Goal: Task Accomplishment & Management: Manage account settings

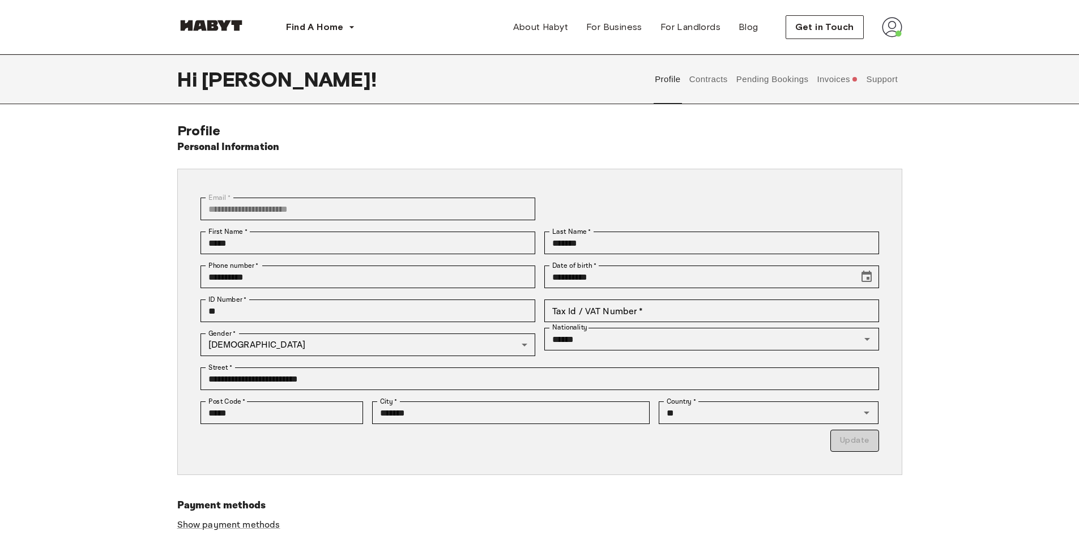
click at [88, 247] on div "**********" at bounding box center [539, 356] width 1079 height 468
click at [818, 82] on button "Invoices" at bounding box center [838, 79] width 44 height 50
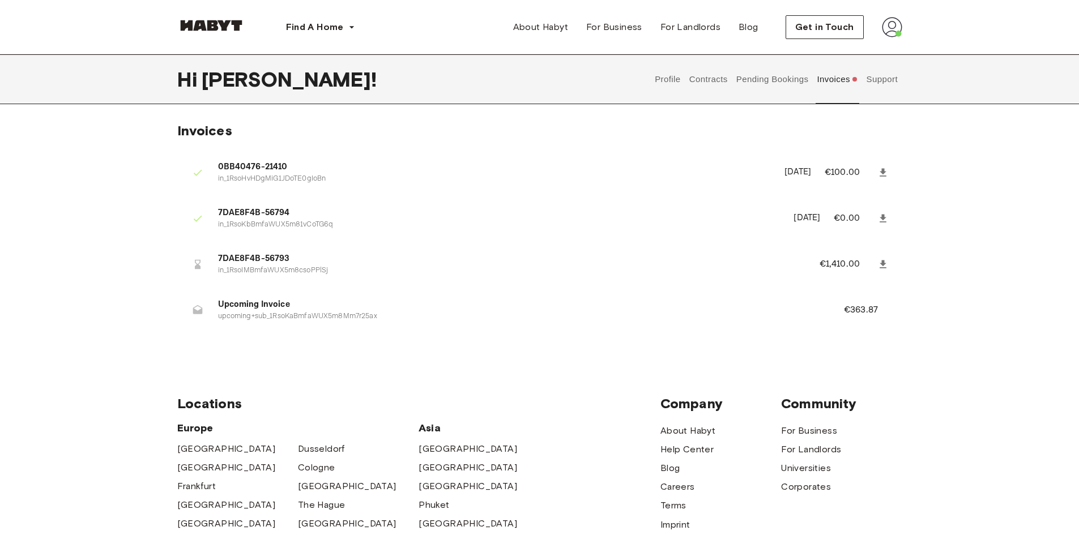
click at [221, 261] on span "7DAE8F4B-56793" at bounding box center [505, 259] width 574 height 13
click at [883, 262] on icon at bounding box center [883, 264] width 7 height 8
click at [900, 36] on img at bounding box center [892, 27] width 20 height 20
click at [732, 327] on li "Upcoming Invoice upcoming+sub_1RsoKaBmfaWUX5m8Mm7r25ax €363.87" at bounding box center [539, 310] width 725 height 39
click at [868, 304] on p "€363.87" at bounding box center [868, 311] width 49 height 14
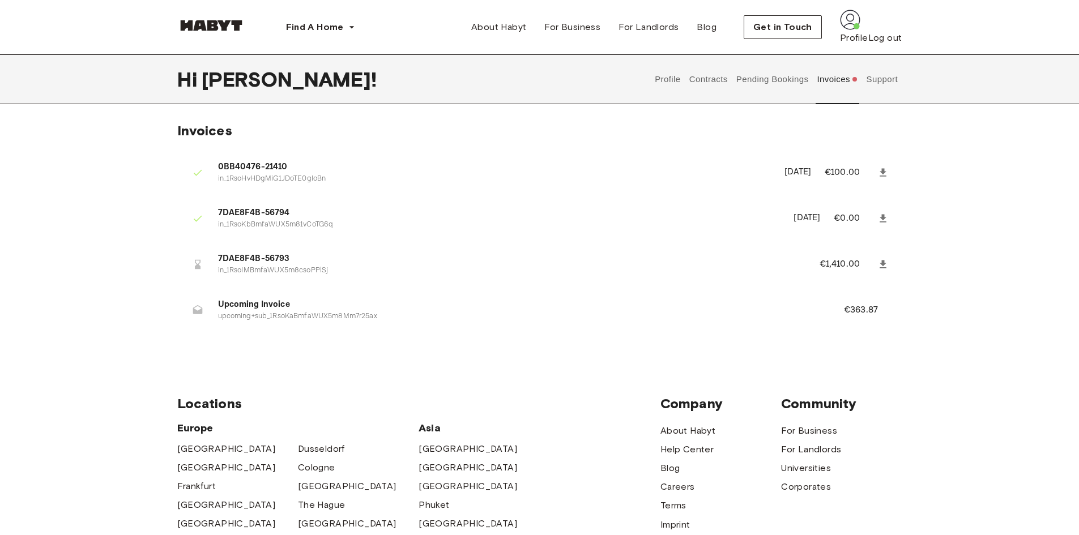
click at [867, 309] on p "€363.87" at bounding box center [868, 311] width 49 height 14
click at [776, 262] on span "7DAE8F4B-56793" at bounding box center [505, 259] width 574 height 13
click at [491, 263] on span "7DAE8F4B-56793" at bounding box center [505, 259] width 574 height 13
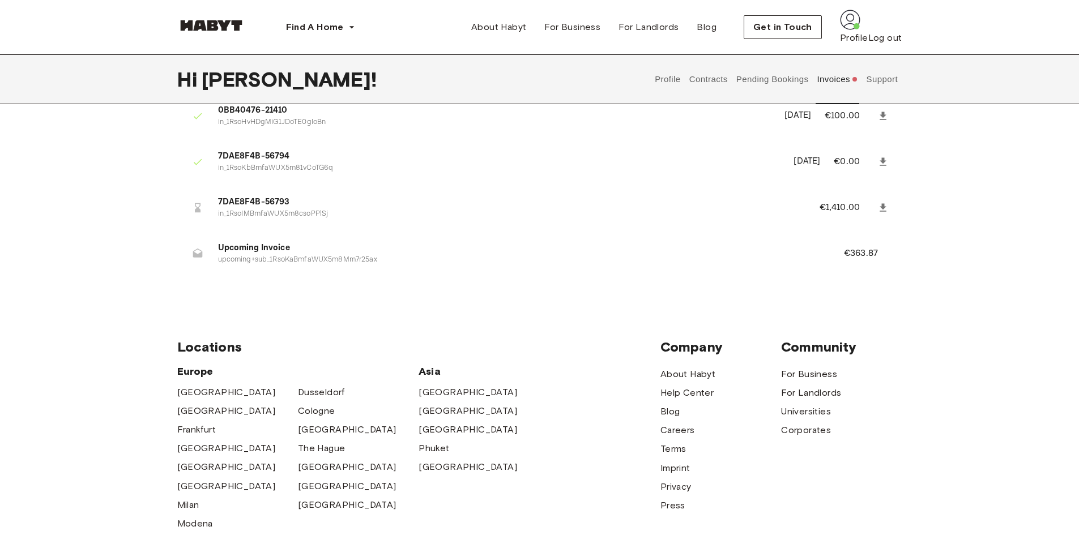
scroll to position [170, 0]
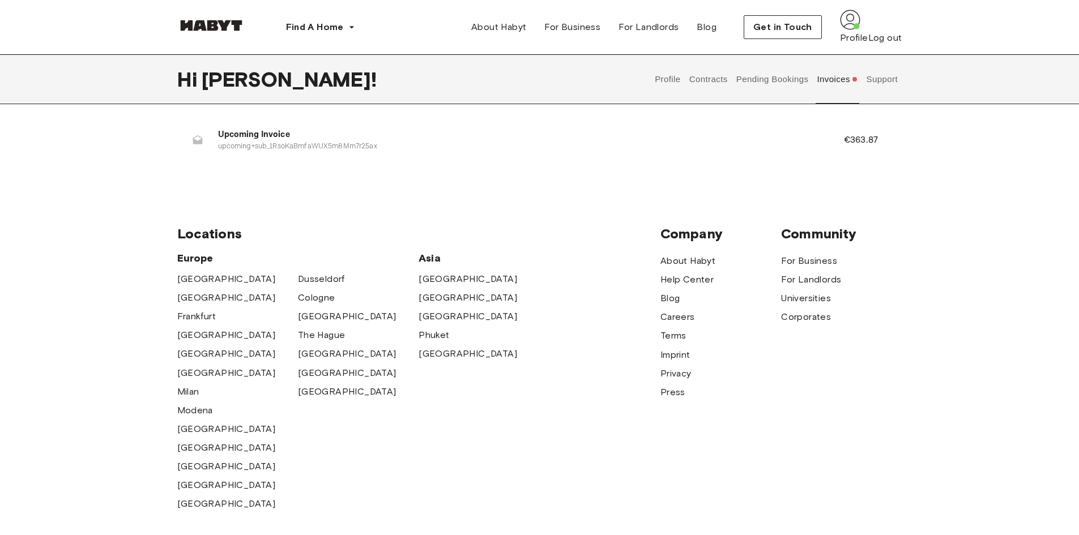
click at [140, 238] on div "Locations [GEOGRAPHIC_DATA] [GEOGRAPHIC_DATA] [GEOGRAPHIC_DATA] [GEOGRAPHIC_DAT…" at bounding box center [540, 369] width 816 height 378
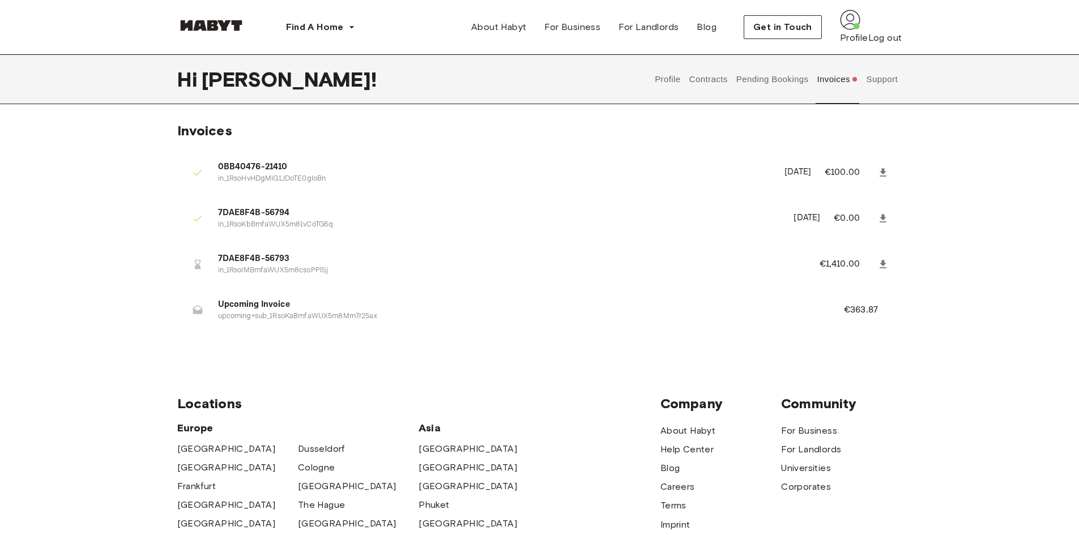
drag, startPoint x: 665, startPoint y: 130, endPoint x: 664, endPoint y: 123, distance: 6.3
click at [665, 129] on div "Invoices 0BB40476-21410 in_1RsoHvHDgMiG1JDoTE0gIoBn [DATE] €100.00 7DAE8F4B-567…" at bounding box center [539, 236] width 725 height 228
click at [706, 78] on button "Contracts" at bounding box center [708, 79] width 41 height 50
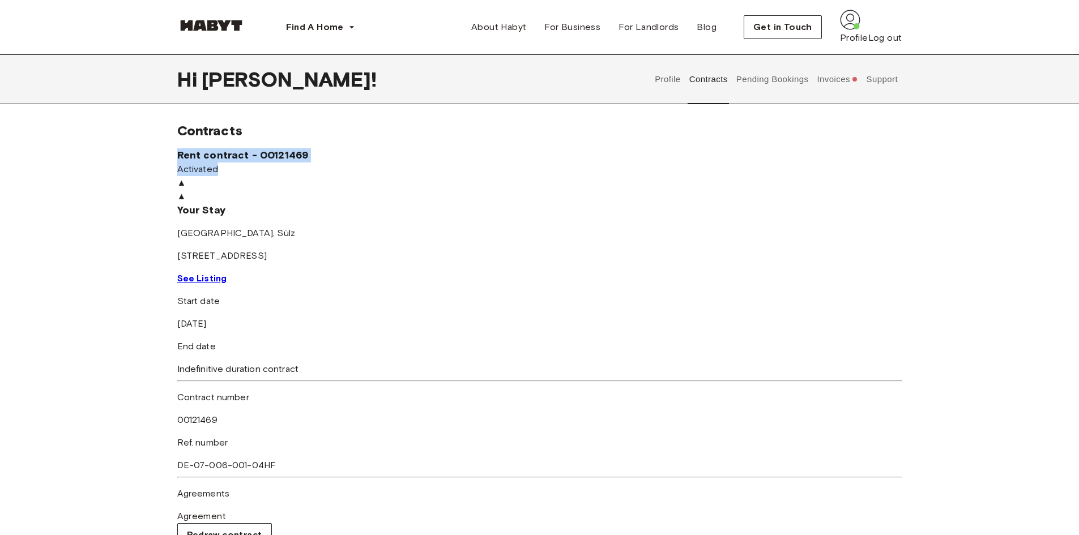
click at [758, 138] on div "Contracts Rent contract - 00121469 Activated ▲ ▲ Your Stay [GEOGRAPHIC_DATA] , …" at bounding box center [539, 486] width 725 height 729
drag, startPoint x: 834, startPoint y: 130, endPoint x: 842, endPoint y: 84, distance: 46.6
click at [833, 129] on div "Contracts Rent contract - 00121469 Activated ▲ ▲ Your Stay [GEOGRAPHIC_DATA] , …" at bounding box center [539, 486] width 725 height 729
click at [821, 20] on button "Get in Touch" at bounding box center [783, 27] width 78 height 24
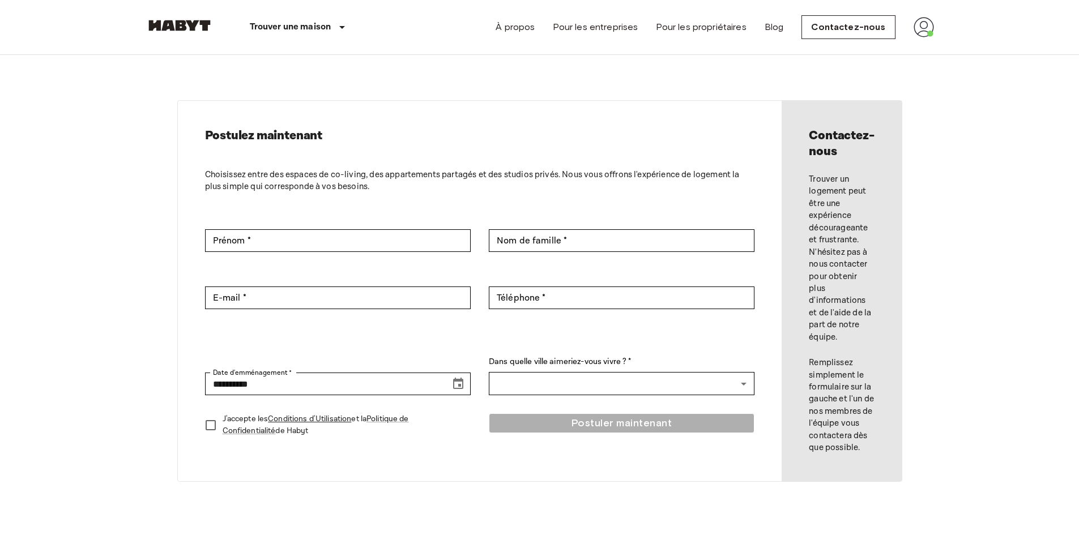
click at [939, 29] on nav "Trouver une maison Europe Amsterdam Berlin Brussels Cologne Dusseldorf Frankfur…" at bounding box center [540, 27] width 816 height 54
click at [917, 29] on img at bounding box center [924, 27] width 20 height 20
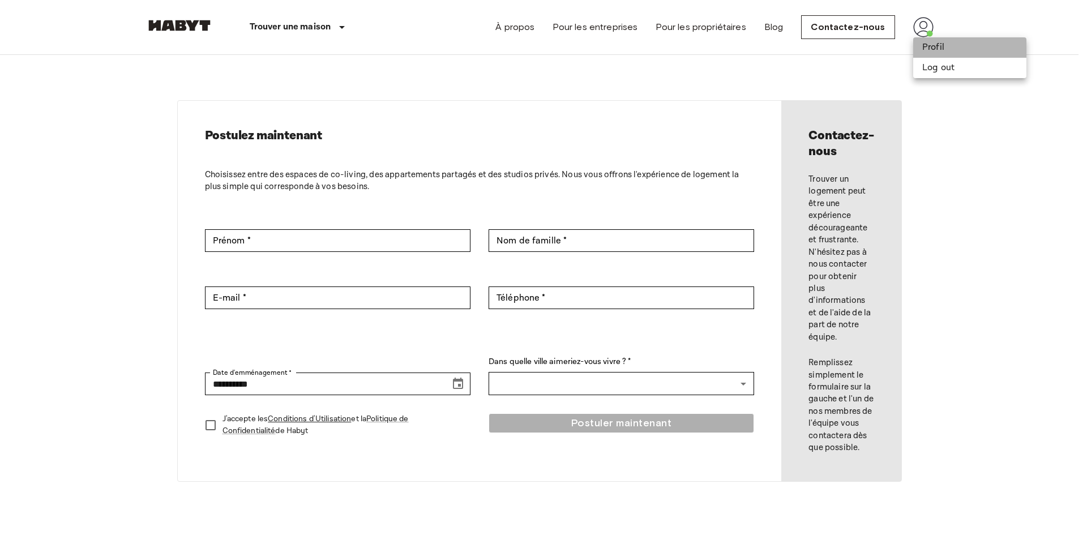
click at [924, 50] on li "Profil" at bounding box center [970, 47] width 113 height 20
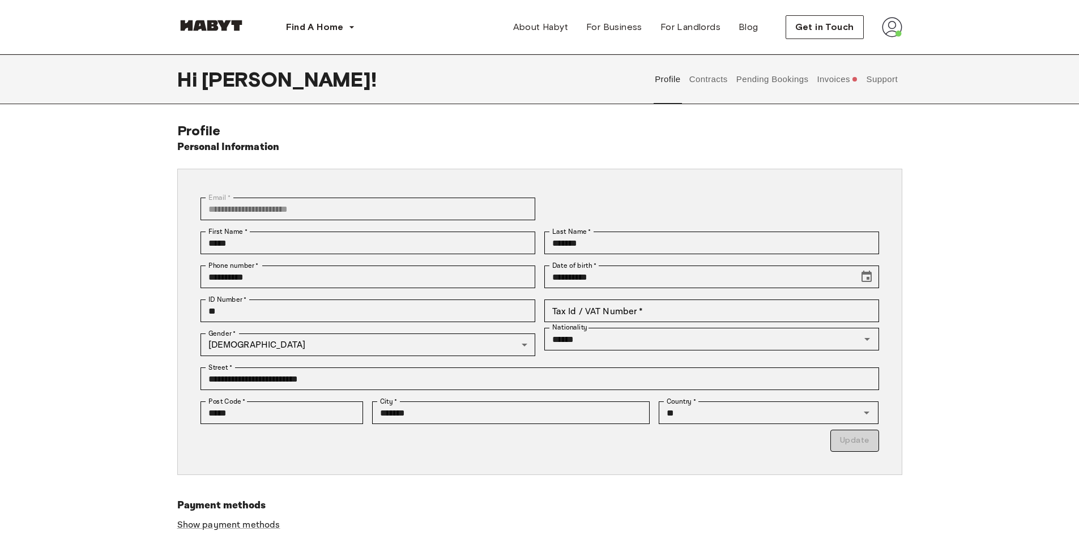
click at [823, 80] on button "Invoices" at bounding box center [838, 79] width 44 height 50
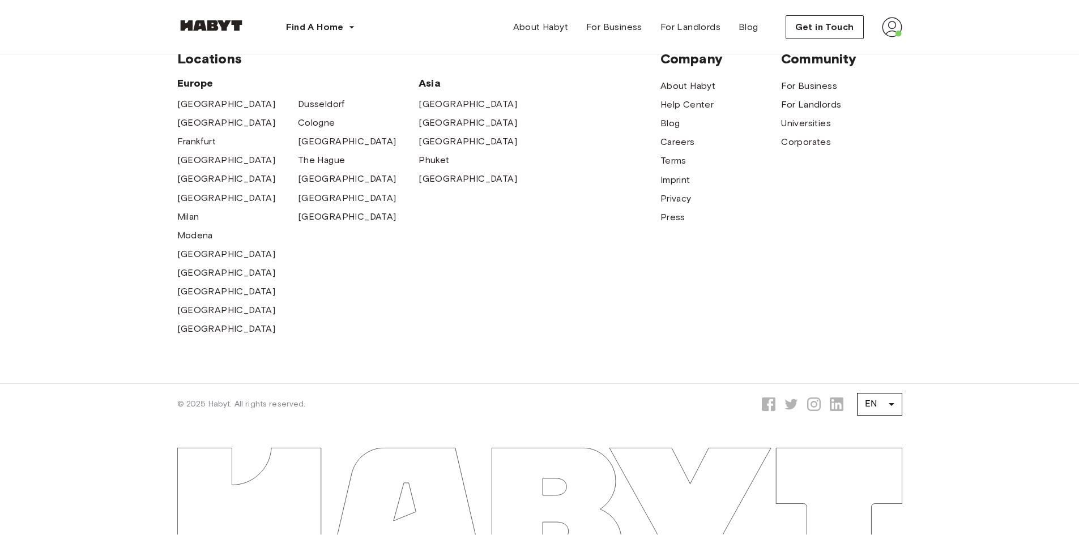
scroll to position [5, 0]
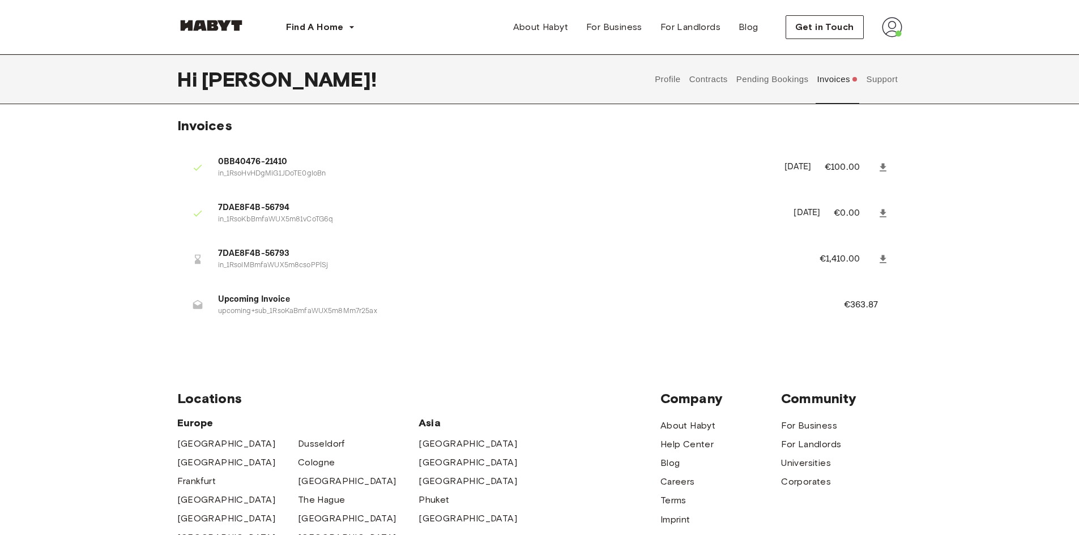
click at [276, 263] on p "in_1RsoIMBmfaWUX5m8csoPPlSj" at bounding box center [505, 266] width 574 height 11
click at [244, 264] on p "in_1RsoIMBmfaWUX5m8csoPPlSj" at bounding box center [505, 266] width 574 height 11
click at [887, 259] on icon at bounding box center [882, 259] width 11 height 11
click at [110, 258] on div "Invoices 0BB40476-21410 in_1RsoHvHDgMiG1JDoTE0gIoBn [DATE] €100.00 7DAE8F4B-567…" at bounding box center [539, 231] width 1079 height 228
click at [877, 309] on p "€363.87" at bounding box center [868, 305] width 49 height 14
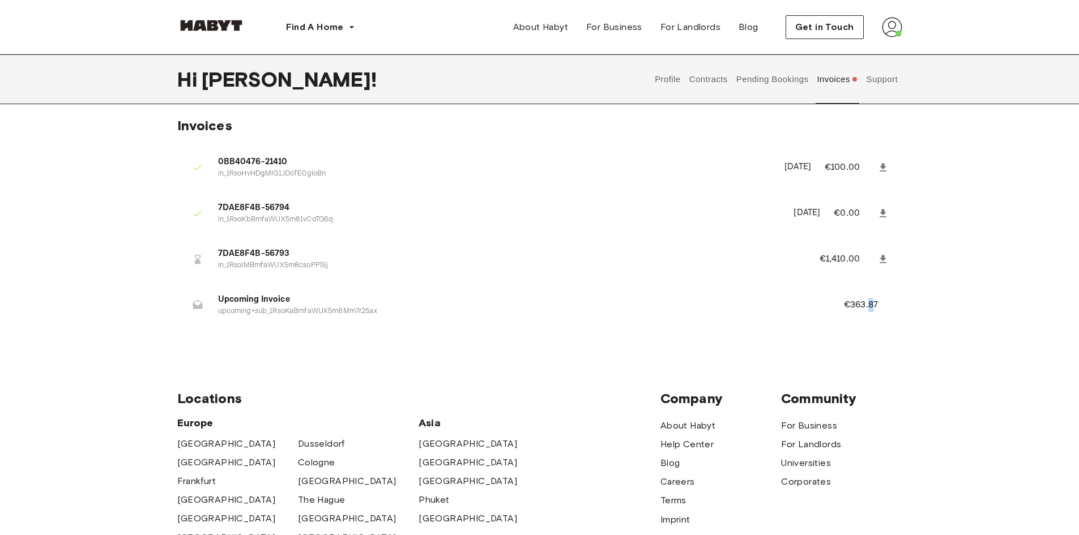
drag, startPoint x: 869, startPoint y: 309, endPoint x: 863, endPoint y: 309, distance: 6.8
click at [867, 309] on p "€363.87" at bounding box center [868, 305] width 49 height 14
drag, startPoint x: 748, startPoint y: 77, endPoint x: 722, endPoint y: 78, distance: 26.1
click at [722, 78] on div "Profile Contracts Pending Bookings Invoices Support" at bounding box center [776, 79] width 251 height 50
click at [718, 78] on button "Contracts" at bounding box center [708, 79] width 41 height 50
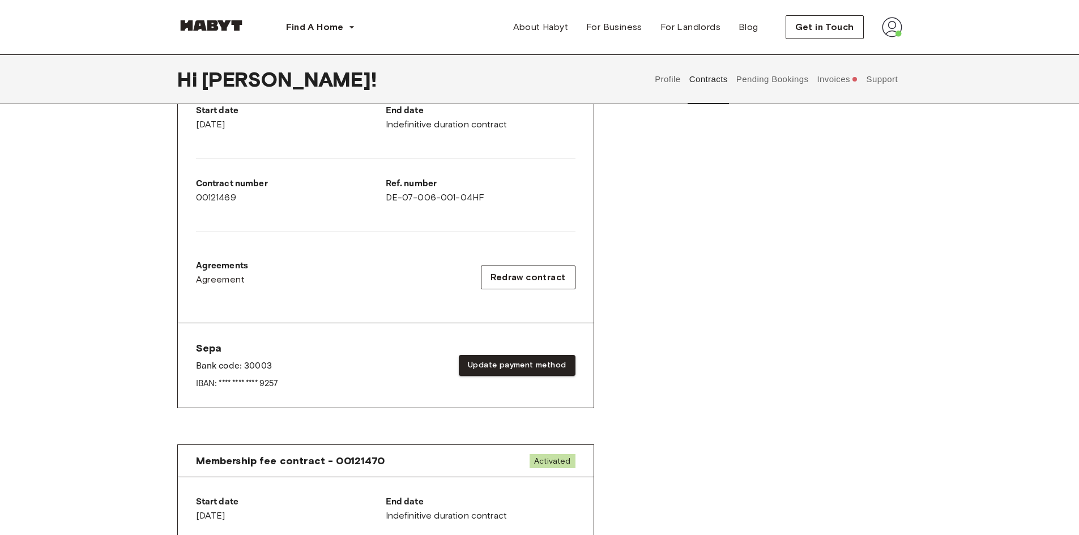
scroll to position [402, 0]
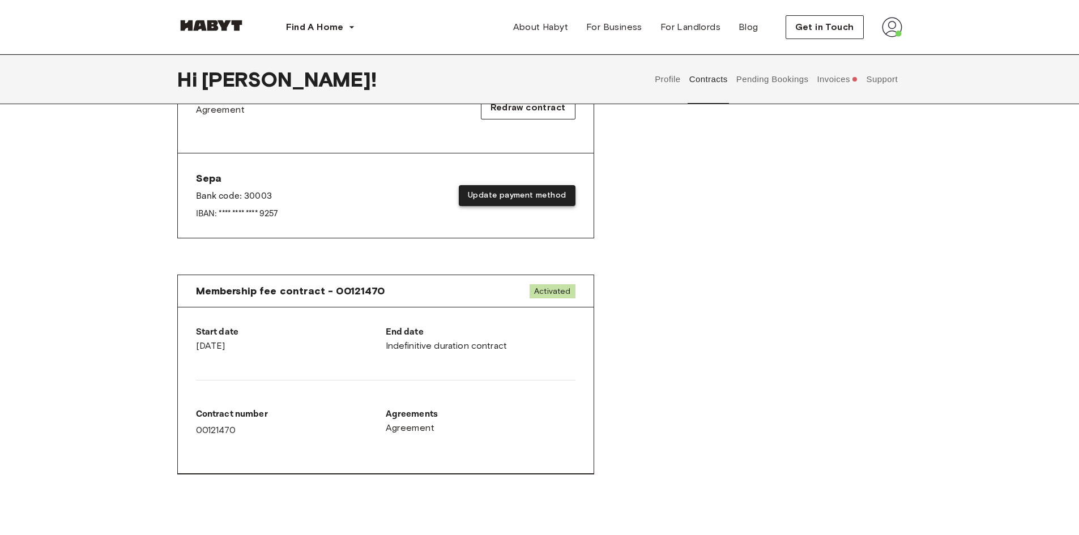
click at [508, 195] on button "Update payment method" at bounding box center [517, 195] width 116 height 21
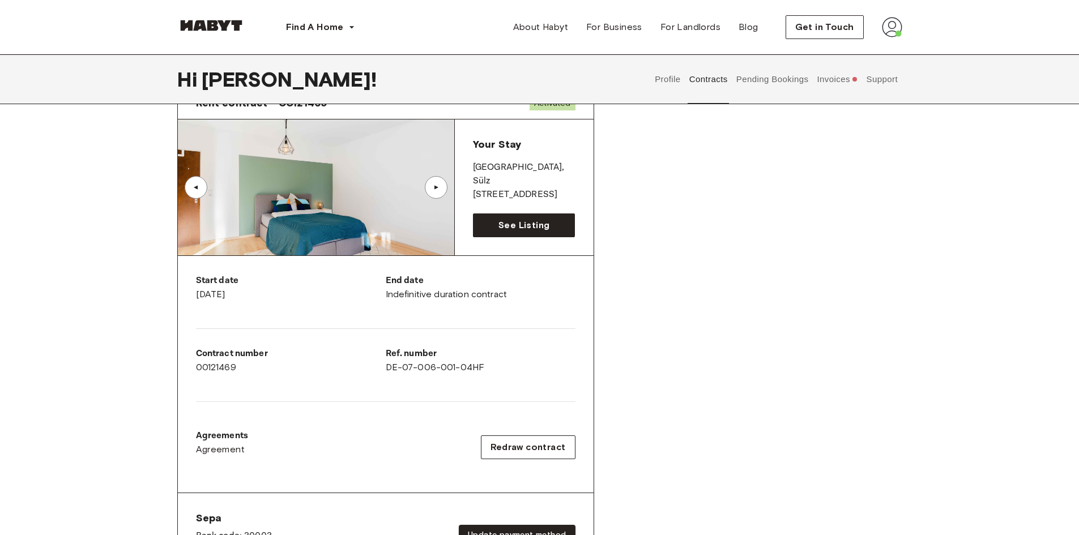
scroll to position [0, 0]
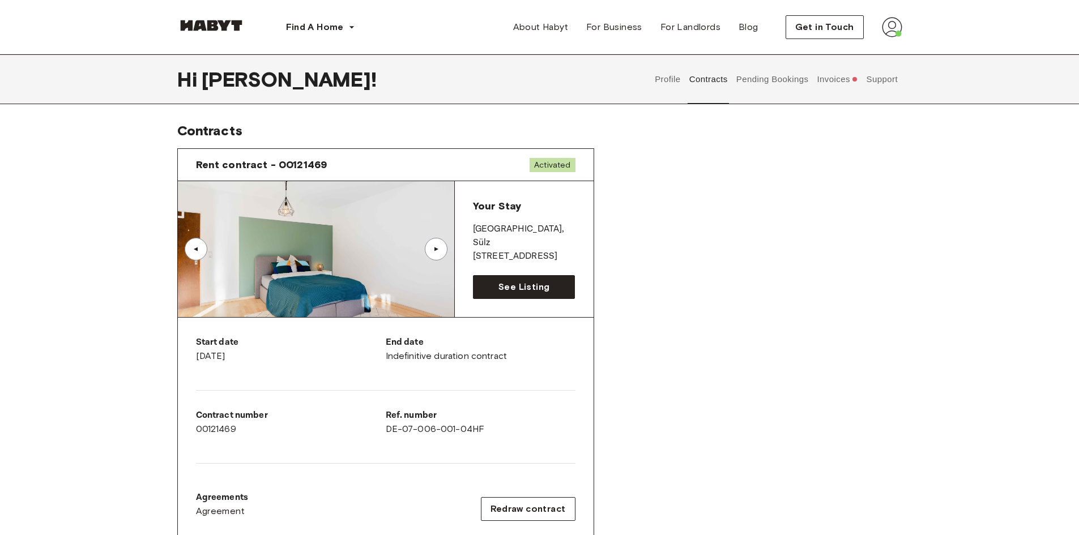
click at [682, 71] on div "Profile Contracts Pending Bookings Invoices Support" at bounding box center [776, 79] width 251 height 50
click at [674, 76] on button "Profile" at bounding box center [668, 79] width 29 height 50
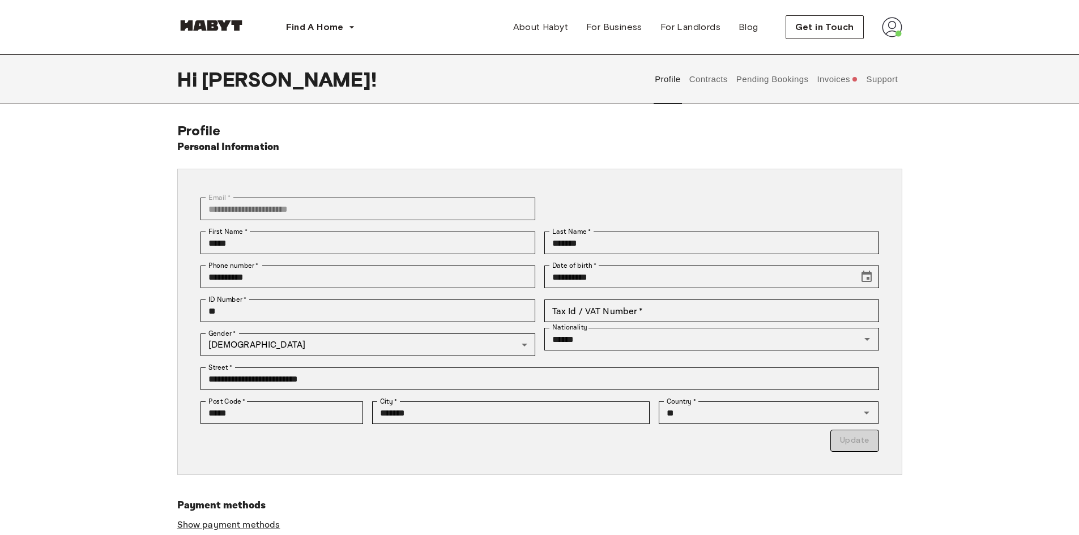
click at [692, 79] on button "Contracts" at bounding box center [708, 79] width 41 height 50
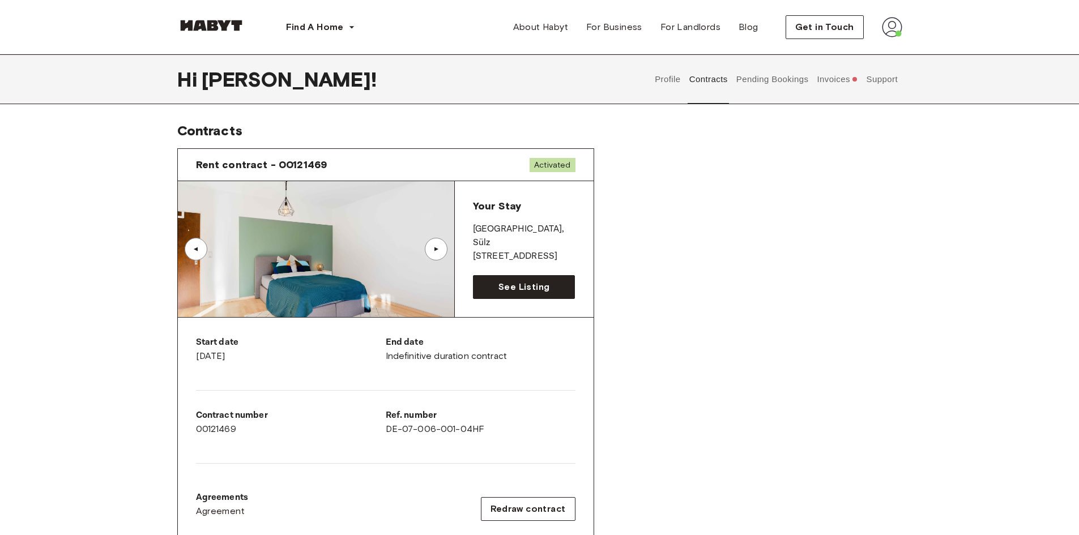
click at [761, 81] on button "Pending Bookings" at bounding box center [772, 79] width 75 height 50
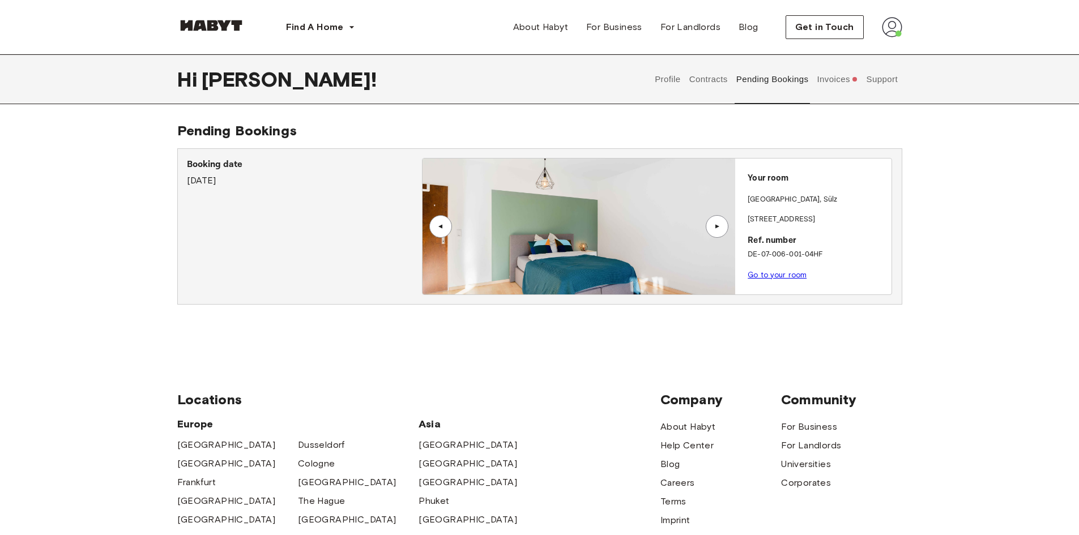
click at [830, 79] on button "Invoices" at bounding box center [838, 79] width 44 height 50
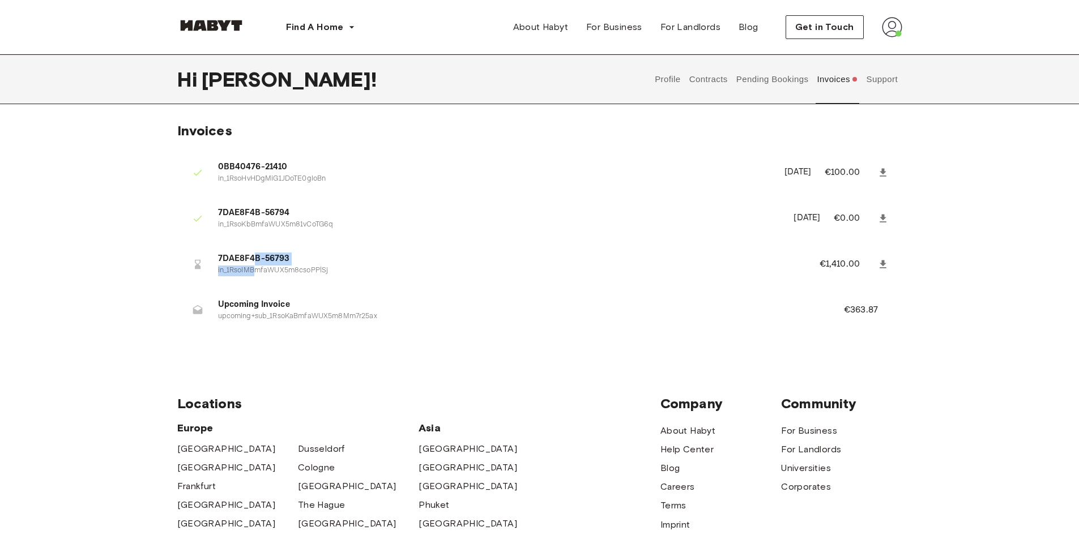
click at [254, 265] on div "7DAE8F4B-56793 in_1RsoIMBmfaWUX5m8csoPPlSj" at bounding box center [505, 264] width 574 height 23
click at [254, 266] on p "in_1RsoIMBmfaWUX5m8csoPPlSj" at bounding box center [505, 271] width 574 height 11
click at [889, 79] on button "Support" at bounding box center [882, 79] width 35 height 50
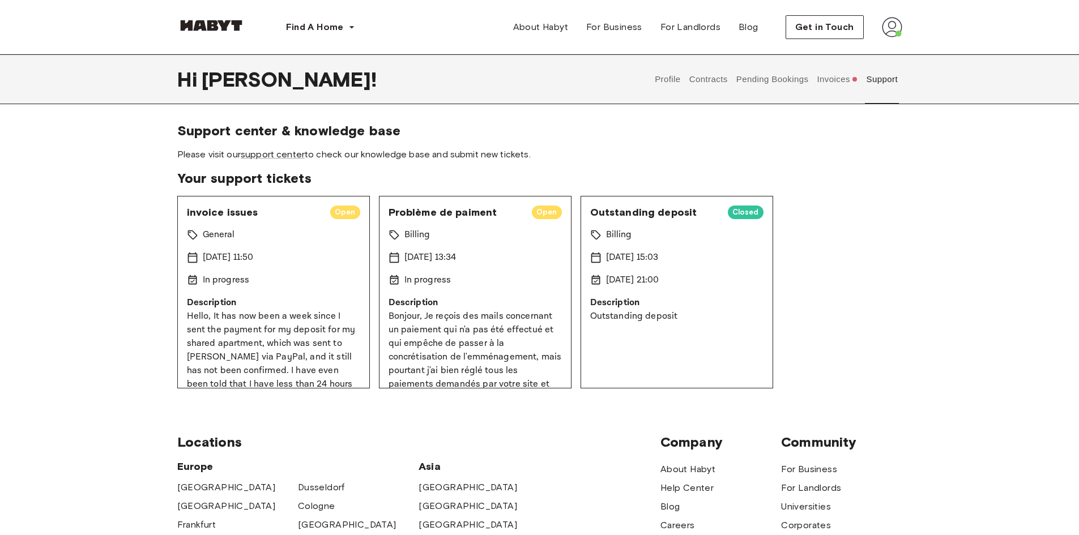
click at [626, 233] on p "Billing" at bounding box center [619, 235] width 26 height 14
click at [618, 268] on div "Outstanding deposit Closed Billing 6 Aug 2025 15:03 13 Aug 2025 21:00 Descripti…" at bounding box center [677, 292] width 193 height 193
click at [607, 294] on div "Outstanding deposit Closed Billing 6 Aug 2025 15:03 13 Aug 2025 21:00 Descripti…" at bounding box center [677, 292] width 193 height 193
click at [731, 213] on span "Closed" at bounding box center [746, 212] width 36 height 11
click at [622, 210] on span "Outstanding deposit" at bounding box center [654, 213] width 129 height 14
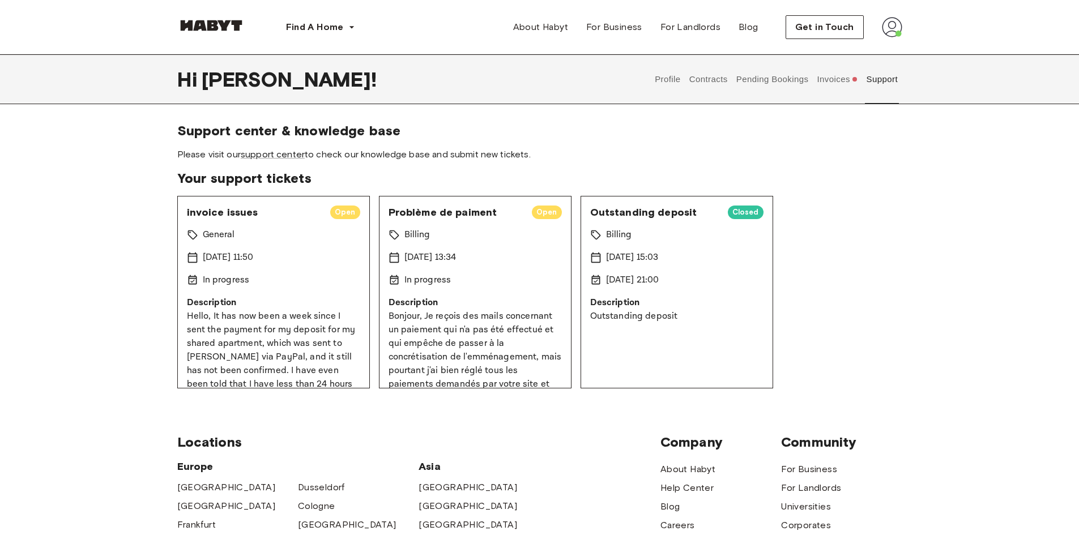
click at [439, 236] on div "Billing" at bounding box center [475, 235] width 173 height 14
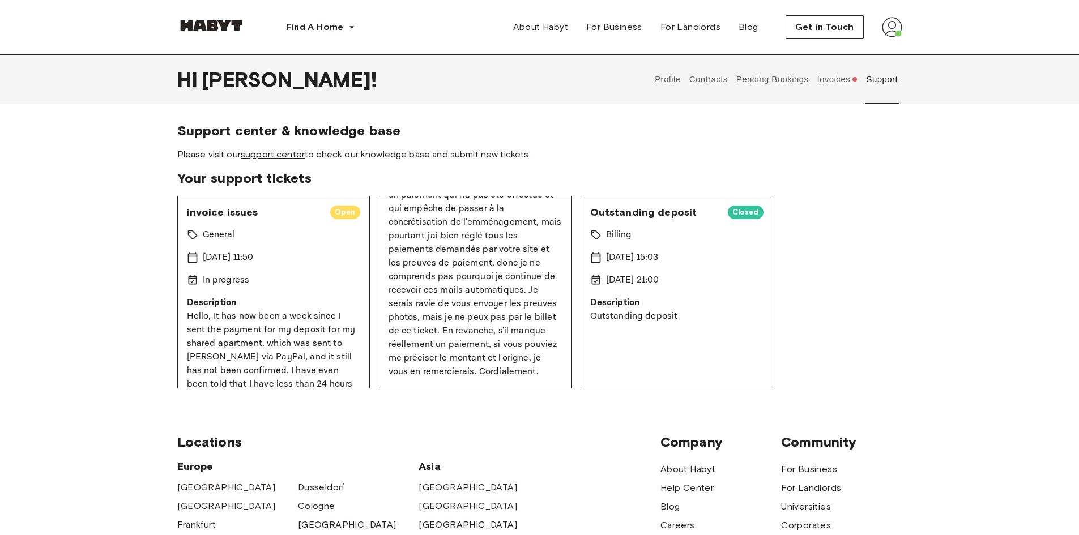
click at [289, 153] on link "support center" at bounding box center [273, 154] width 64 height 11
click at [830, 79] on button "Invoices" at bounding box center [838, 79] width 44 height 50
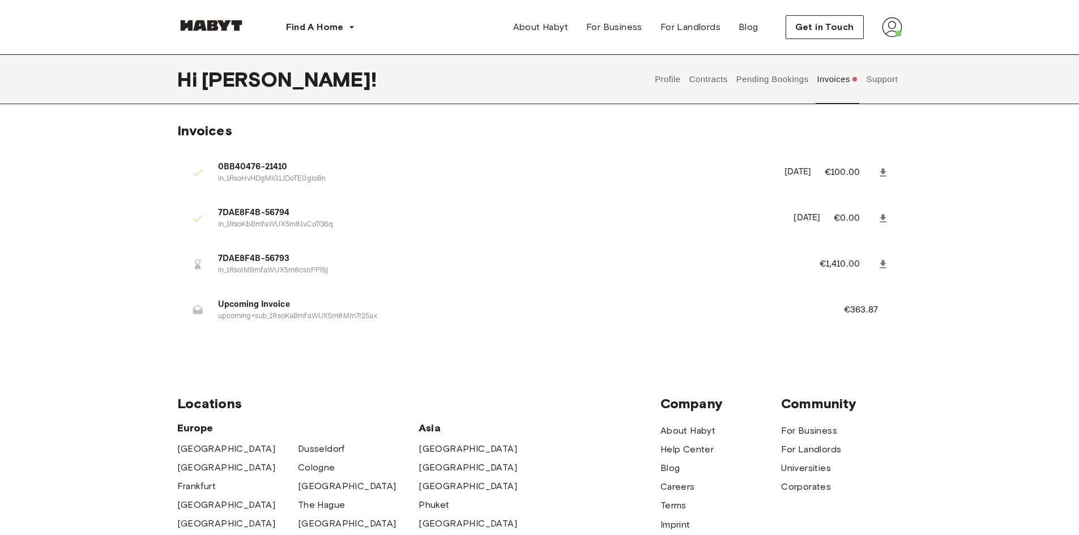
click at [272, 254] on span "7DAE8F4B-56793" at bounding box center [505, 259] width 574 height 13
click at [251, 267] on p "in_1RsoIMBmfaWUX5m8csoPPlSj" at bounding box center [505, 271] width 574 height 11
click at [887, 261] on icon at bounding box center [882, 264] width 11 height 11
click at [891, 81] on button "Support" at bounding box center [882, 79] width 35 height 50
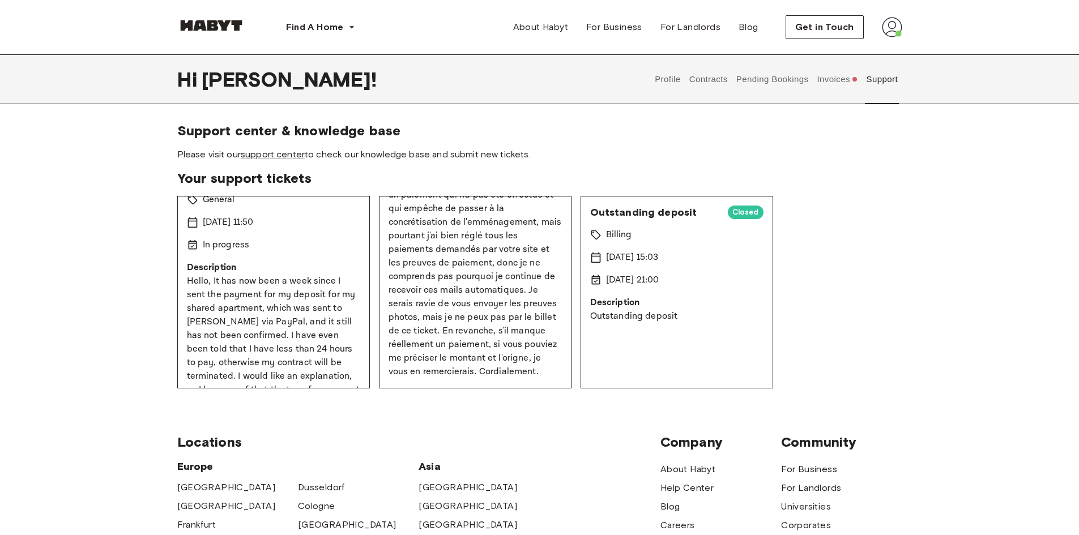
click at [902, 27] on div "Find A Home Europe Amsterdam Berlin Frankfurt Hamburg Lisbon Madrid Milan Moden…" at bounding box center [540, 27] width 816 height 54
click at [898, 28] on img at bounding box center [892, 27] width 20 height 20
click at [821, 134] on span "Support center & knowledge base" at bounding box center [539, 130] width 725 height 17
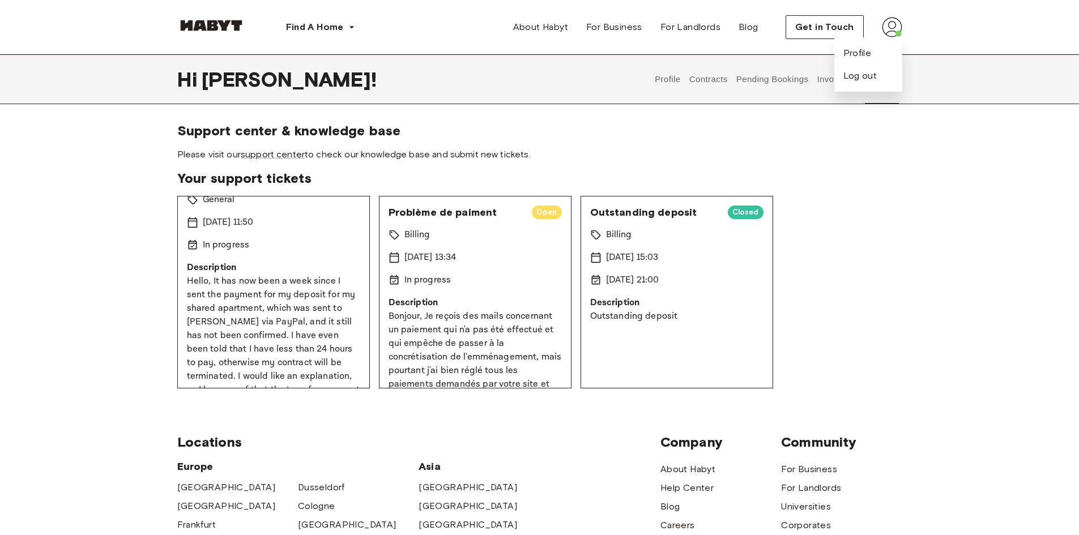
click at [819, 162] on div "Support center & knowledge base Please visit our support center to check our kn…" at bounding box center [539, 255] width 725 height 266
click at [865, 45] on div "Profile Log out" at bounding box center [868, 64] width 68 height 54
click at [240, 139] on span "Support center & knowledge base" at bounding box center [539, 130] width 725 height 17
click at [283, 131] on span "Support center & knowledge base" at bounding box center [539, 130] width 725 height 17
click at [271, 148] on span "Please visit our support center to check our knowledge base and submit new tick…" at bounding box center [539, 154] width 725 height 12
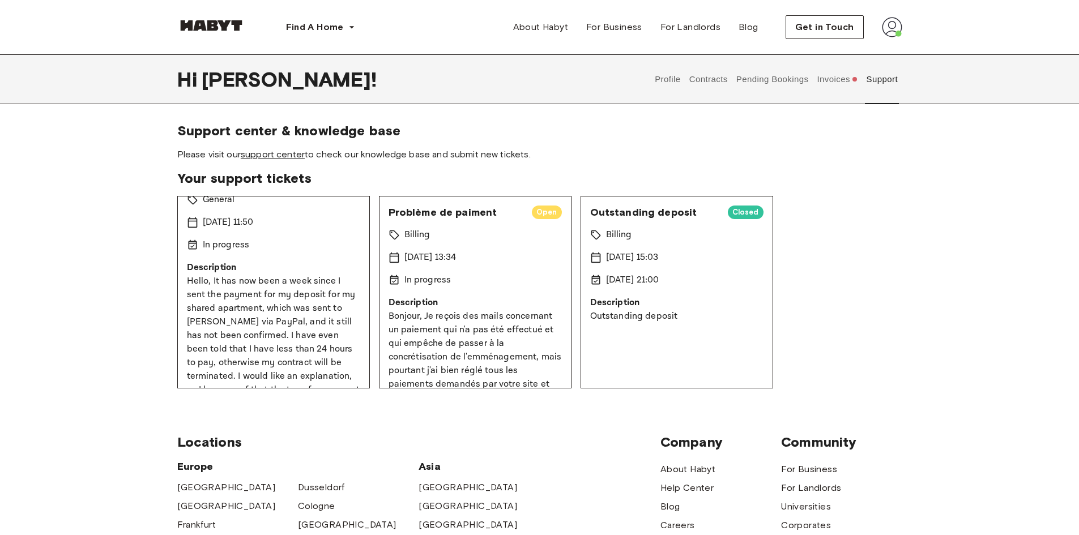
click at [271, 159] on link "support center" at bounding box center [273, 154] width 64 height 11
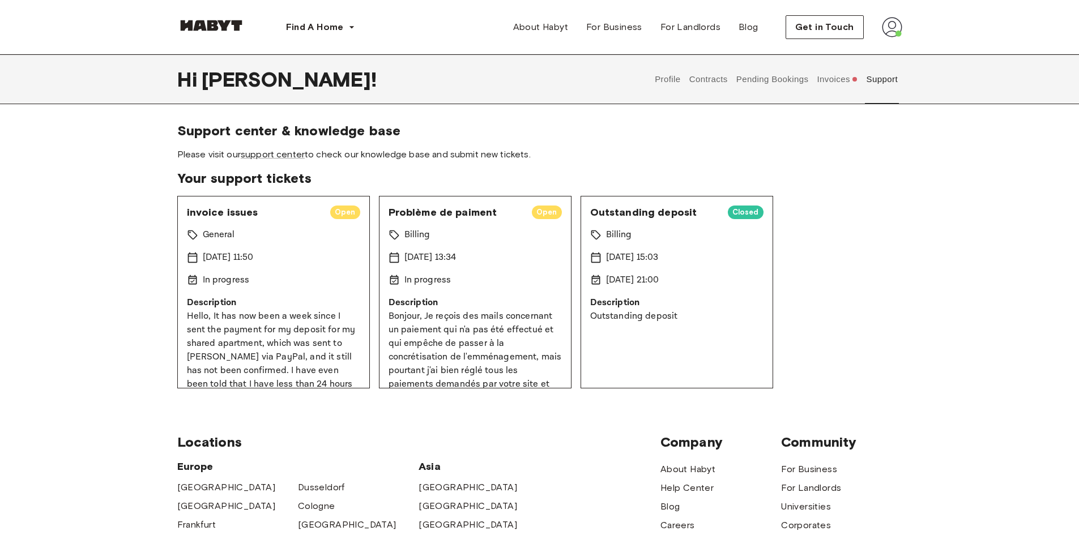
click at [832, 83] on button "Invoices" at bounding box center [838, 79] width 44 height 50
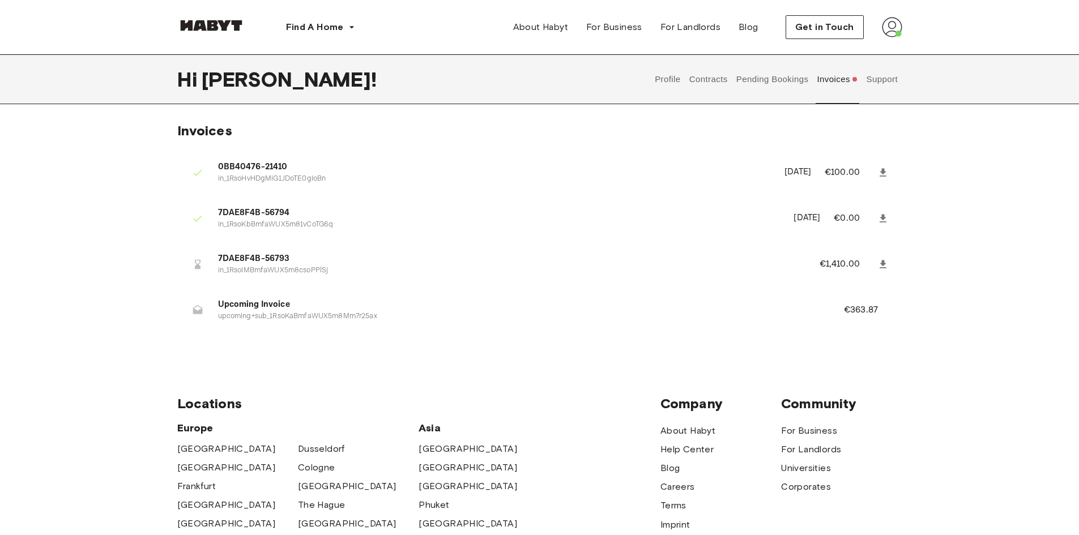
click at [874, 262] on link at bounding box center [883, 264] width 20 height 20
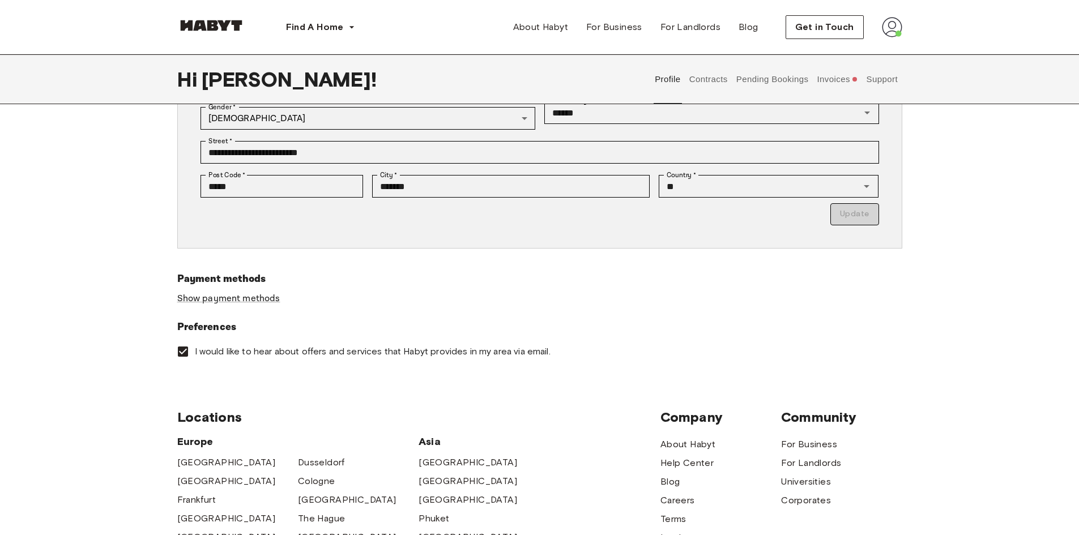
scroll to position [283, 0]
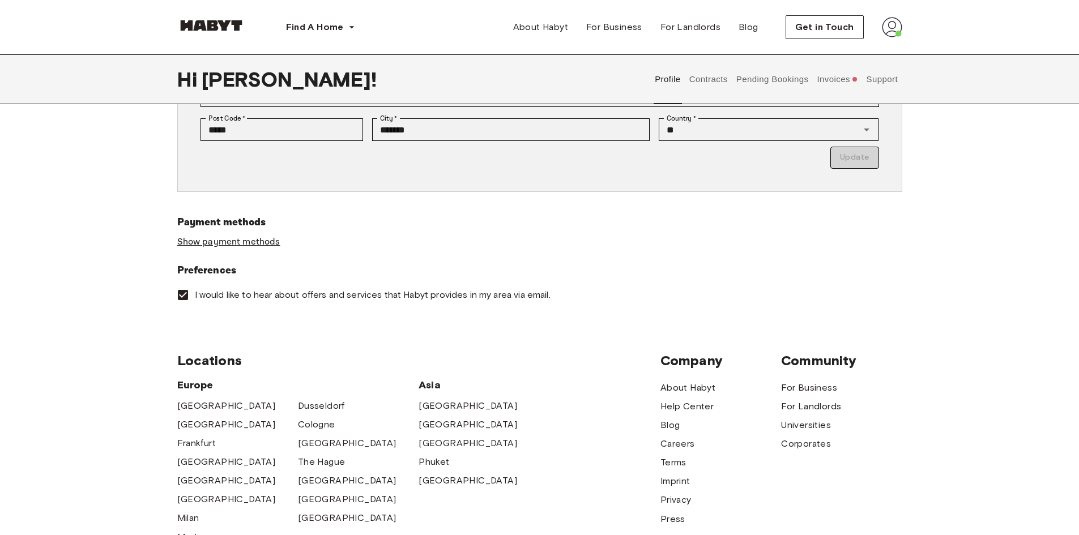
click at [264, 243] on link "Show payment methods" at bounding box center [228, 242] width 103 height 12
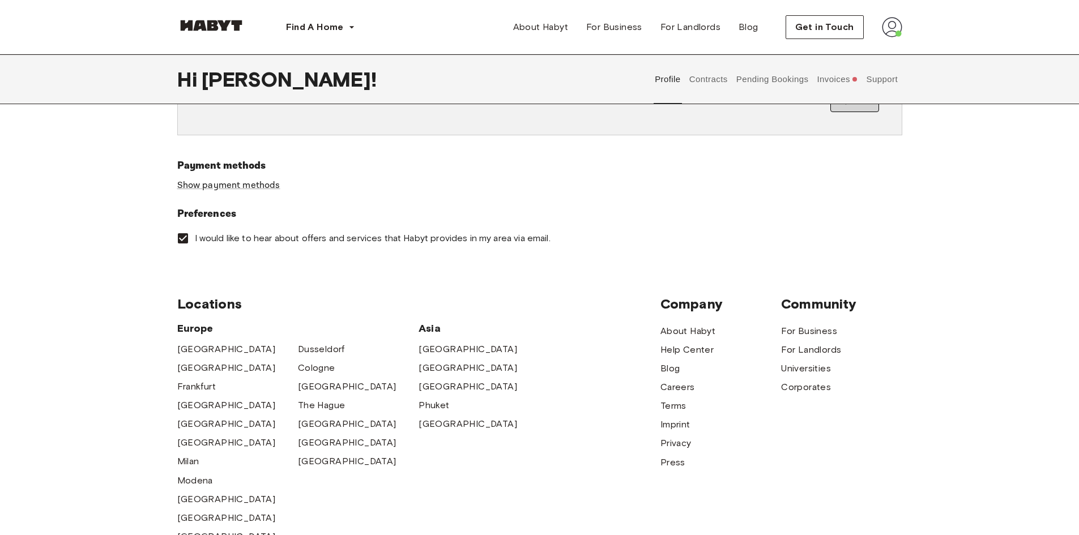
scroll to position [396, 0]
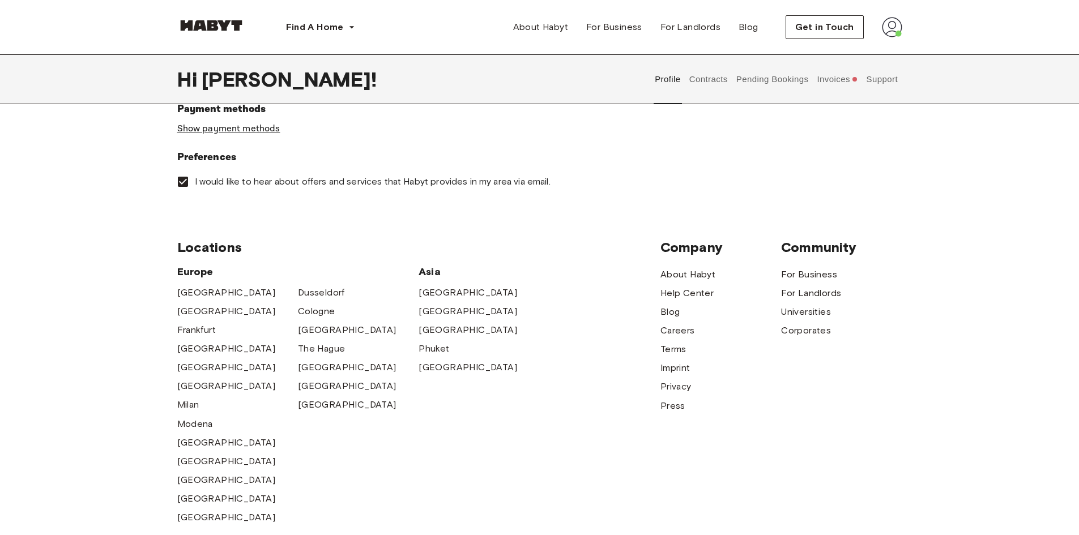
click at [240, 130] on link "Show payment methods" at bounding box center [228, 129] width 103 height 12
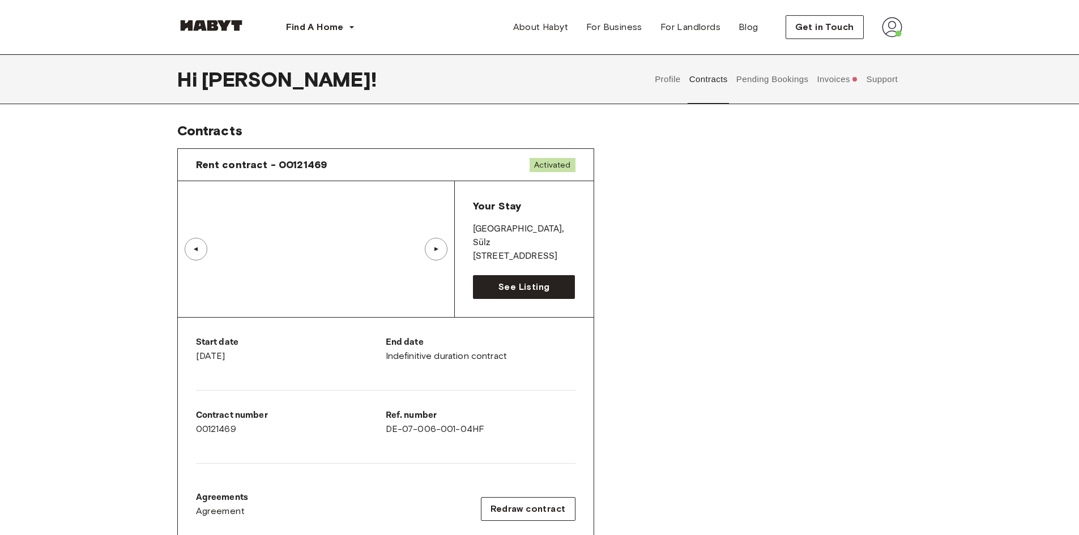
scroll to position [57, 0]
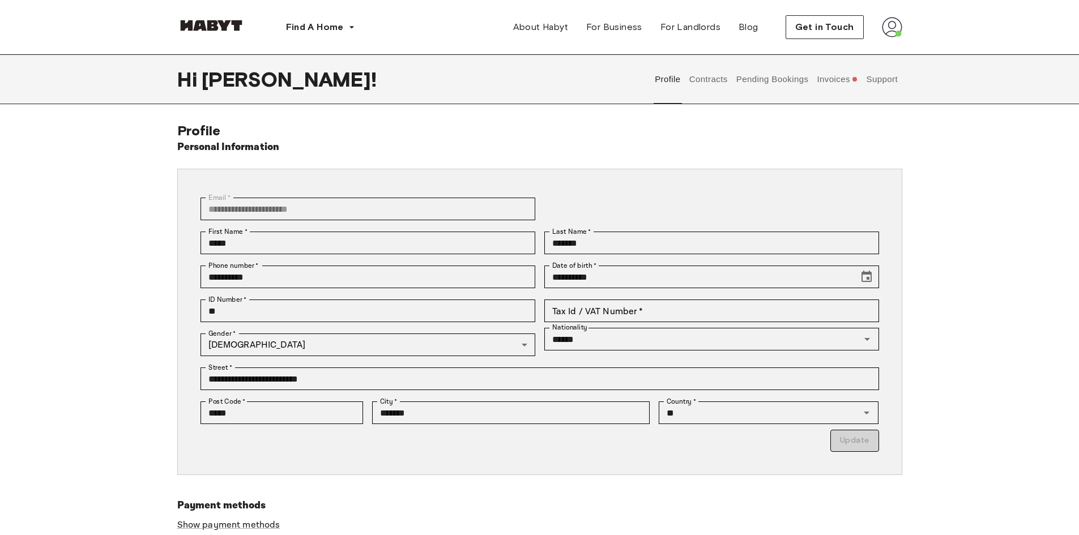
click at [835, 88] on button "Invoices" at bounding box center [838, 79] width 44 height 50
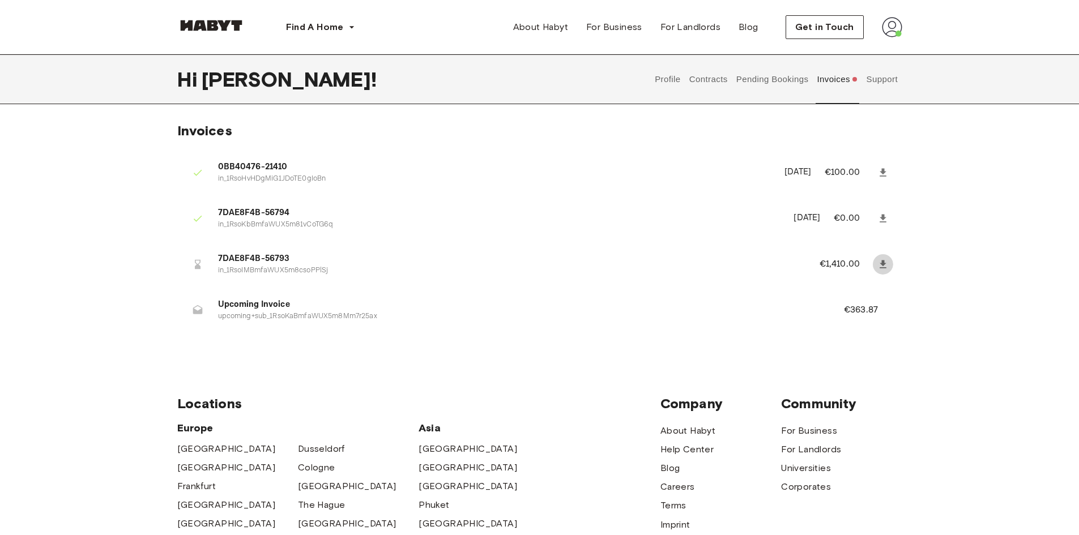
click at [882, 265] on icon at bounding box center [883, 264] width 7 height 8
drag, startPoint x: 220, startPoint y: 305, endPoint x: 326, endPoint y: 311, distance: 106.1
click at [325, 311] on div "Upcoming Invoice upcoming+sub_1RsoKaBmfaWUX5m8Mm7r25ax" at bounding box center [517, 309] width 599 height 23
click at [420, 321] on p "upcoming+sub_1RsoKaBmfaWUX5m8Mm7r25ax" at bounding box center [517, 316] width 599 height 11
click at [366, 313] on p "upcoming+sub_1RsoKaBmfaWUX5m8Mm7r25ax" at bounding box center [517, 316] width 599 height 11
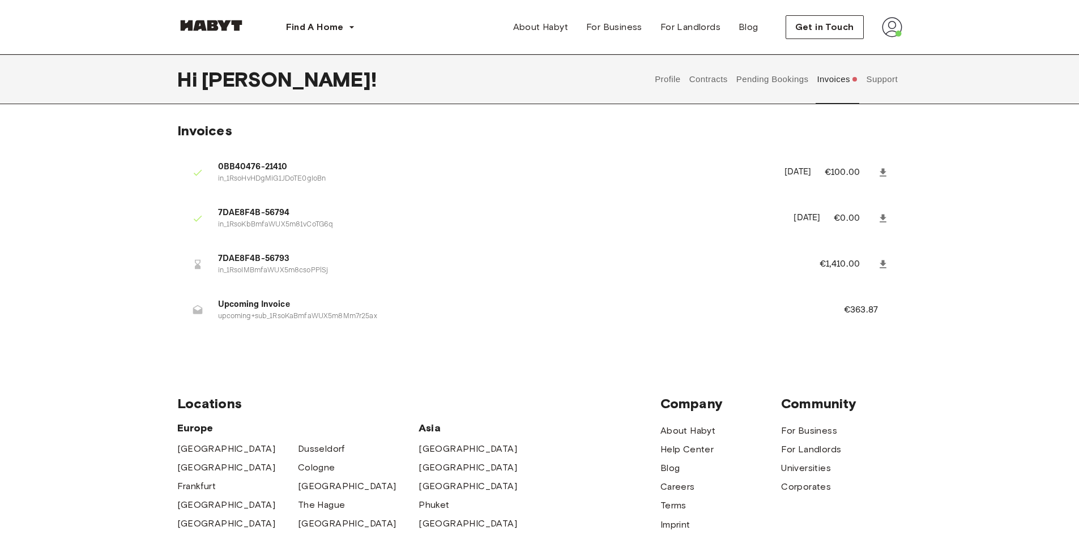
click at [384, 317] on p "upcoming+sub_1RsoKaBmfaWUX5m8Mm7r25ax" at bounding box center [517, 316] width 599 height 11
drag, startPoint x: 914, startPoint y: 311, endPoint x: 574, endPoint y: 297, distance: 340.7
click at [579, 300] on div "Invoices 0BB40476-21410 in_1RsoHvHDgMiG1JDoTE0gIoBn [DATE] €100.00 7DAE8F4B-567…" at bounding box center [540, 236] width 816 height 228
click at [879, 263] on icon at bounding box center [882, 264] width 11 height 11
click at [831, 78] on button "Invoices" at bounding box center [838, 79] width 44 height 50
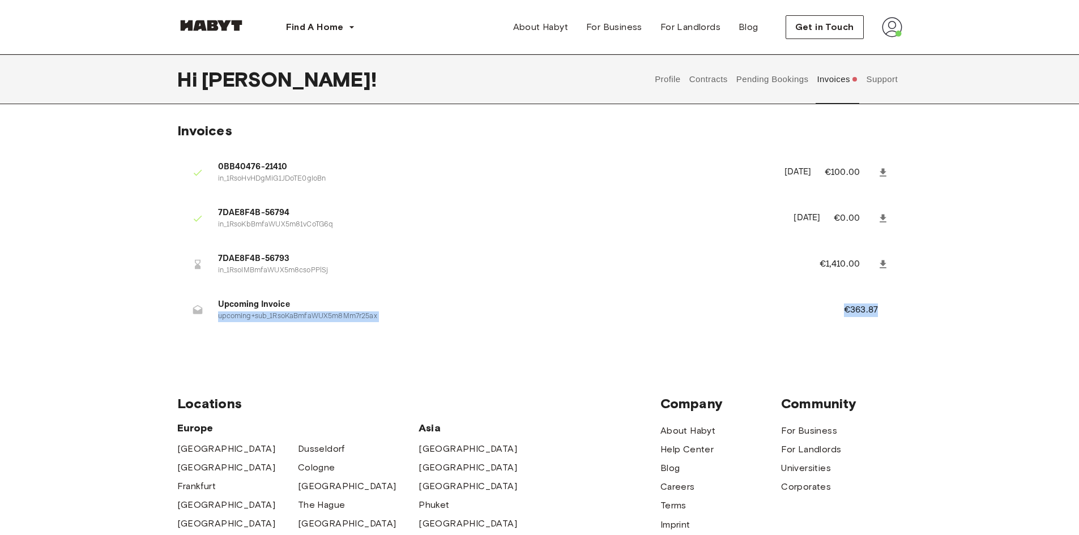
click at [880, 81] on button "Support" at bounding box center [882, 79] width 35 height 50
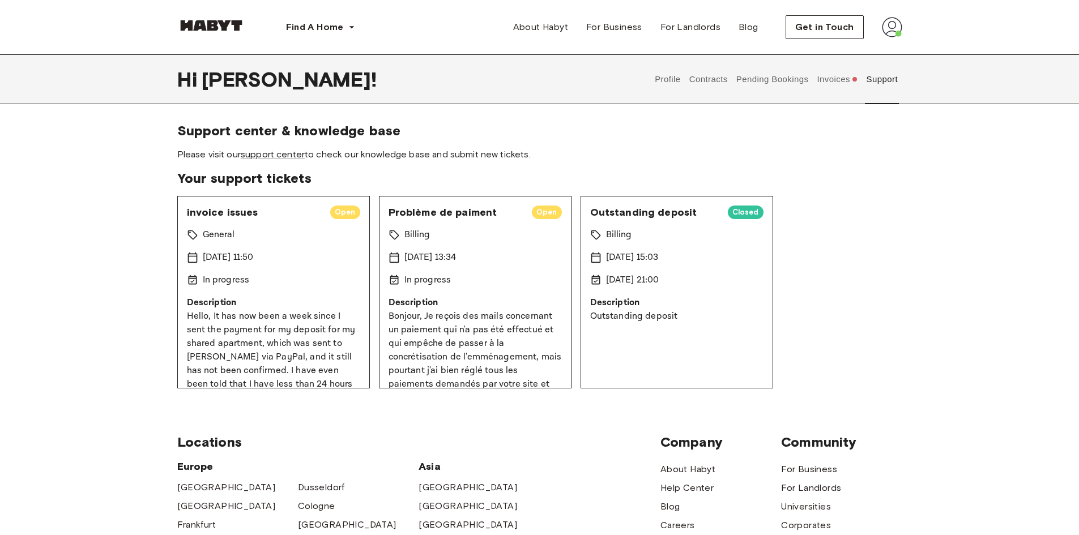
click at [338, 211] on span "Open" at bounding box center [345, 212] width 30 height 11
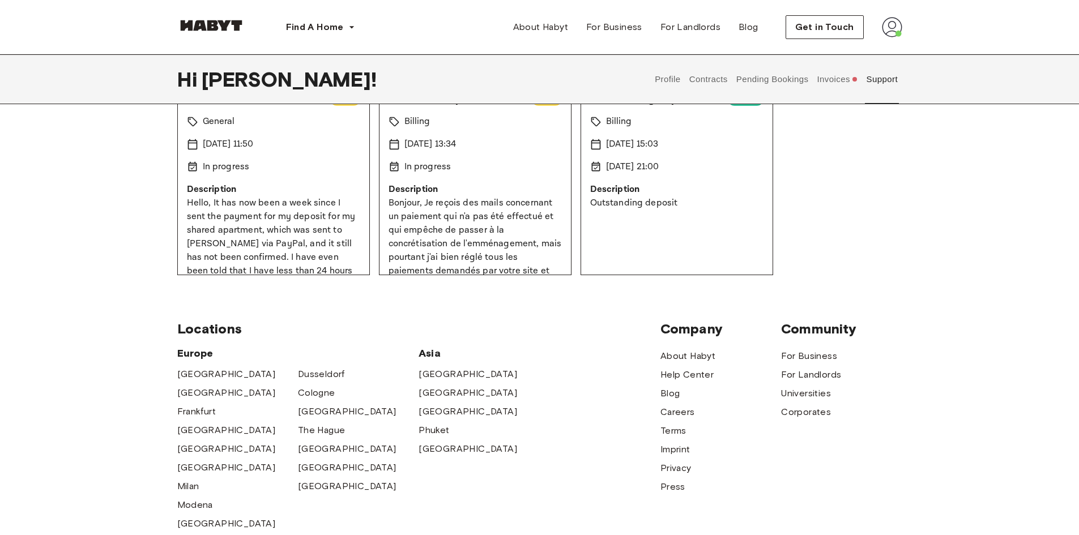
click at [244, 204] on p "Hello, It has now been a week since I sent the payment for my deposit for my sh…" at bounding box center [273, 305] width 173 height 217
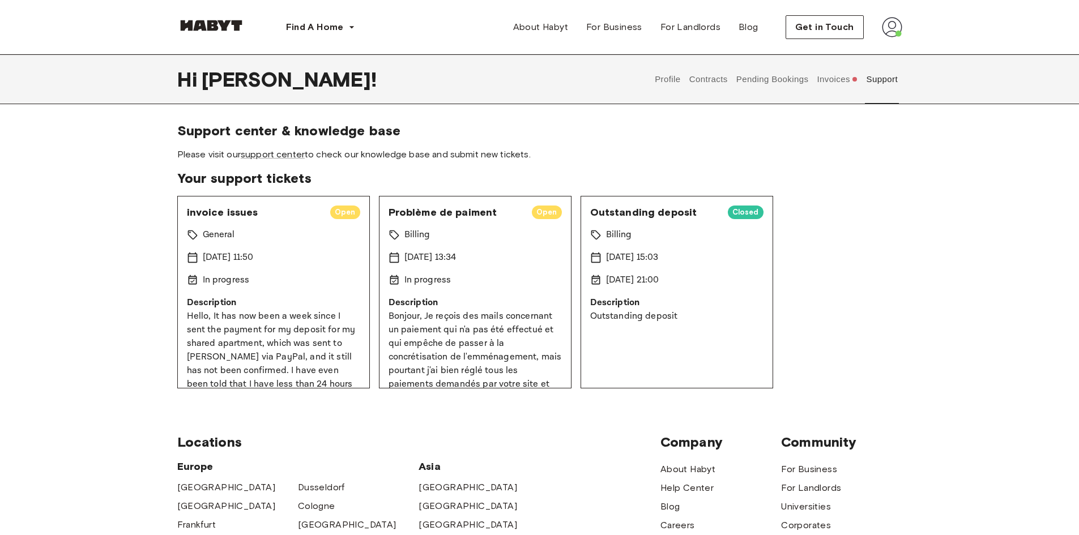
click at [212, 182] on span "Your support tickets" at bounding box center [539, 178] width 725 height 17
click at [484, 216] on span "Problème de paiment" at bounding box center [456, 213] width 134 height 14
click at [536, 211] on span "Open" at bounding box center [547, 212] width 30 height 11
click at [537, 211] on span "Open" at bounding box center [547, 212] width 30 height 11
click at [475, 239] on div "Billing" at bounding box center [475, 235] width 173 height 14
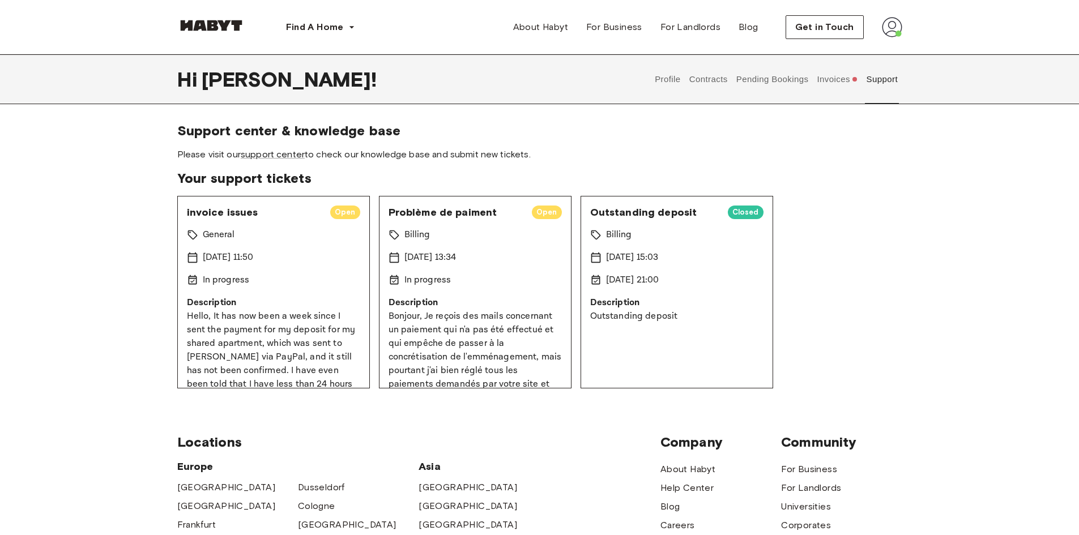
click at [424, 237] on p "Billing" at bounding box center [417, 235] width 26 height 14
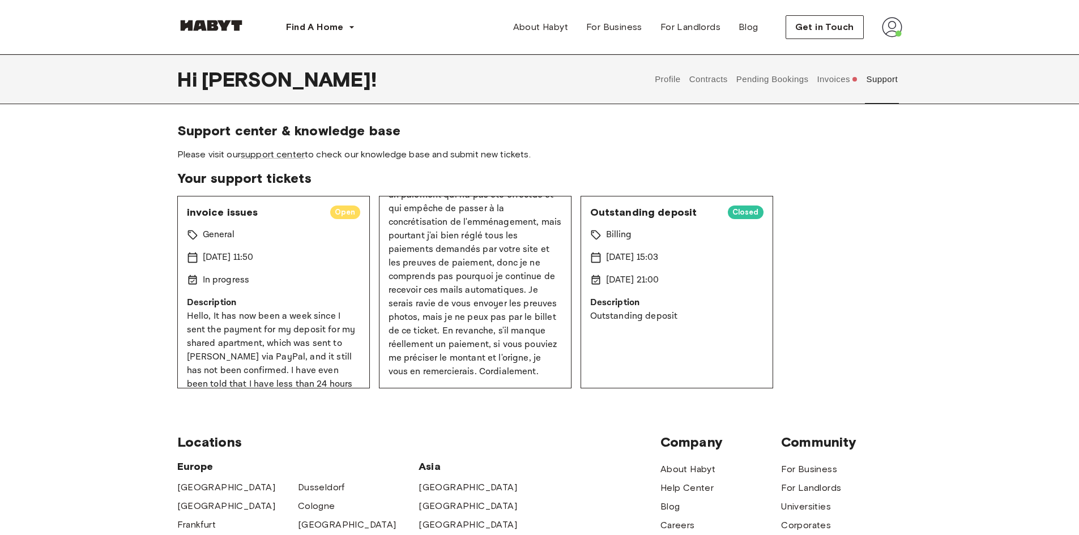
click at [202, 215] on span "invoice issues" at bounding box center [254, 213] width 134 height 14
click at [263, 159] on link "support center" at bounding box center [273, 154] width 64 height 11
